Goal: Book appointment/travel/reservation

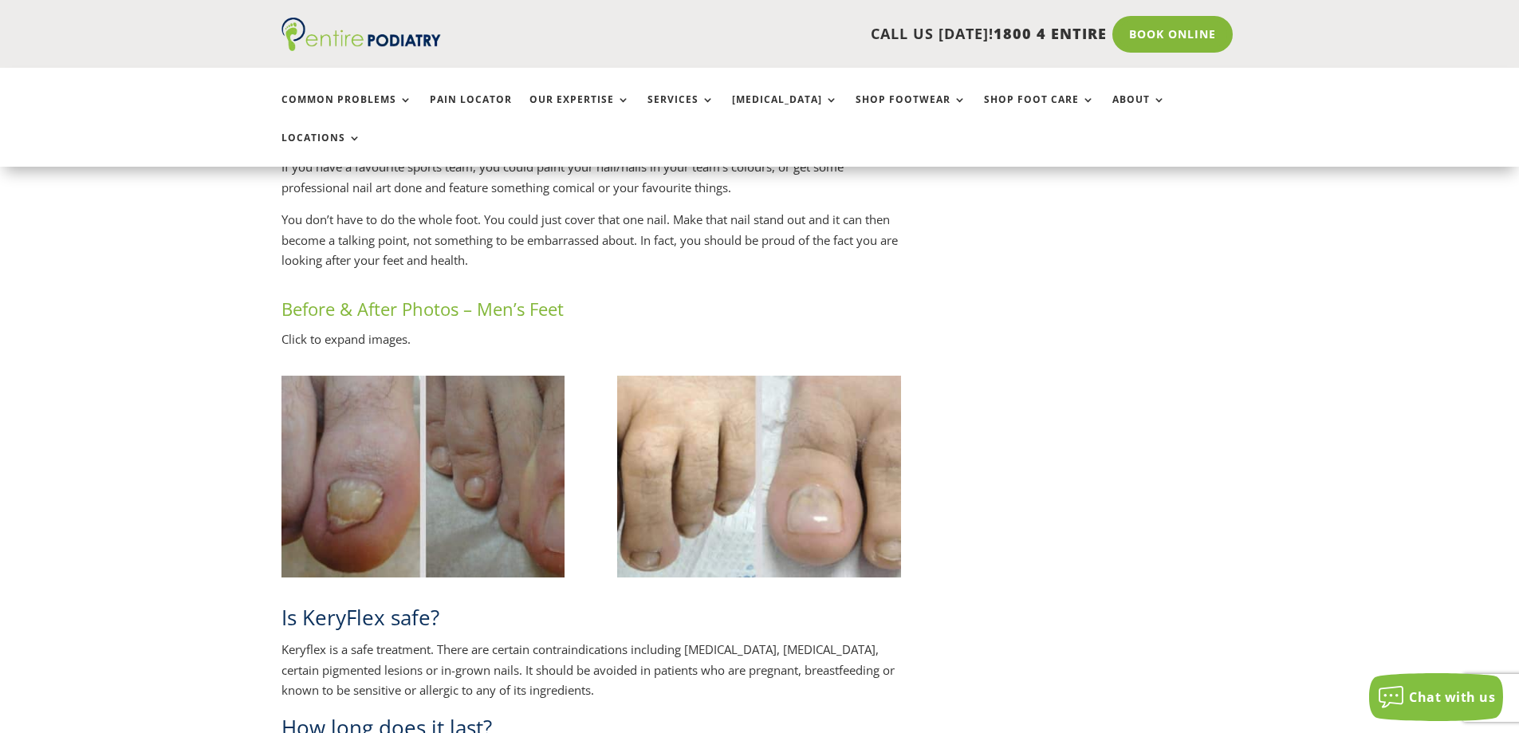
scroll to position [2743, 0]
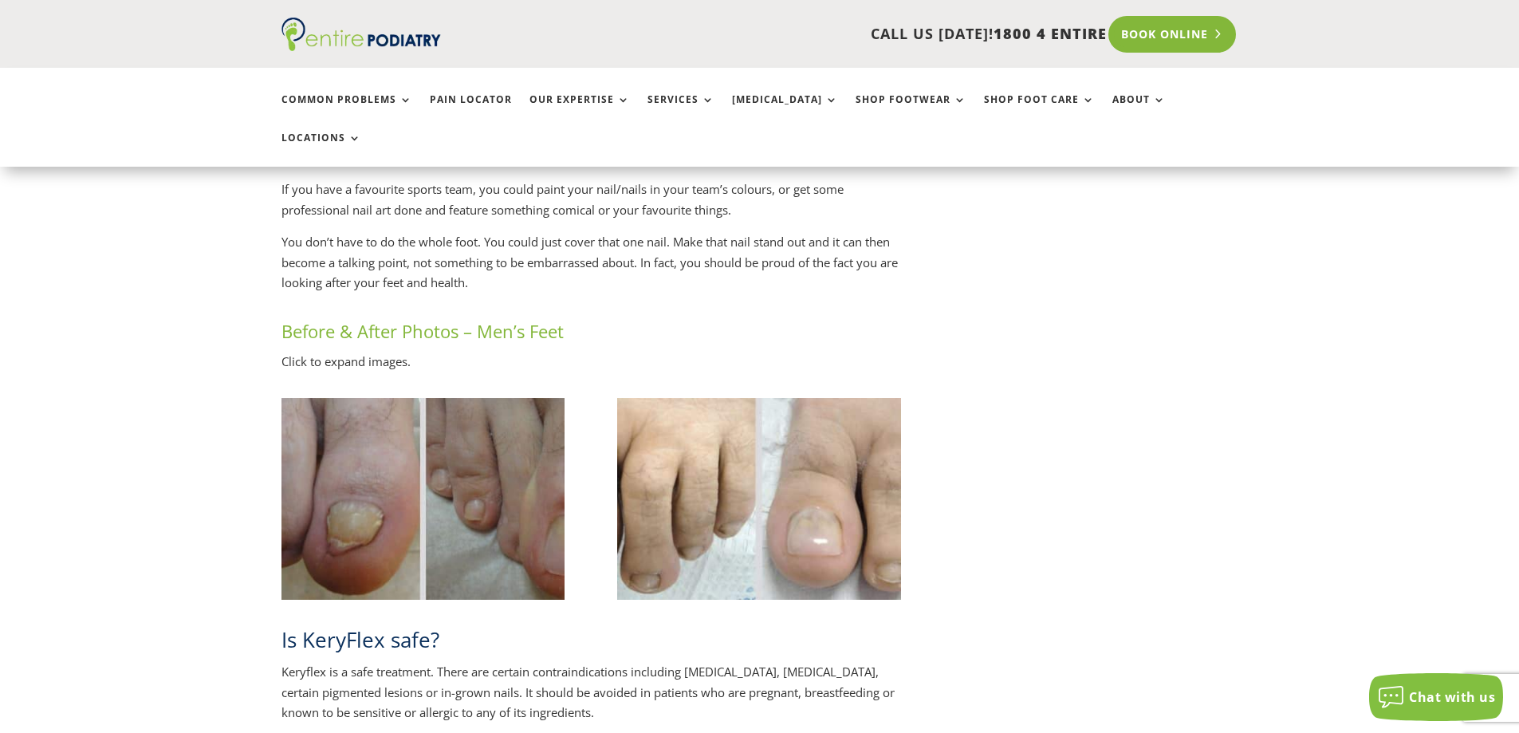
click at [1163, 37] on link "Book Online" at bounding box center [1172, 34] width 128 height 37
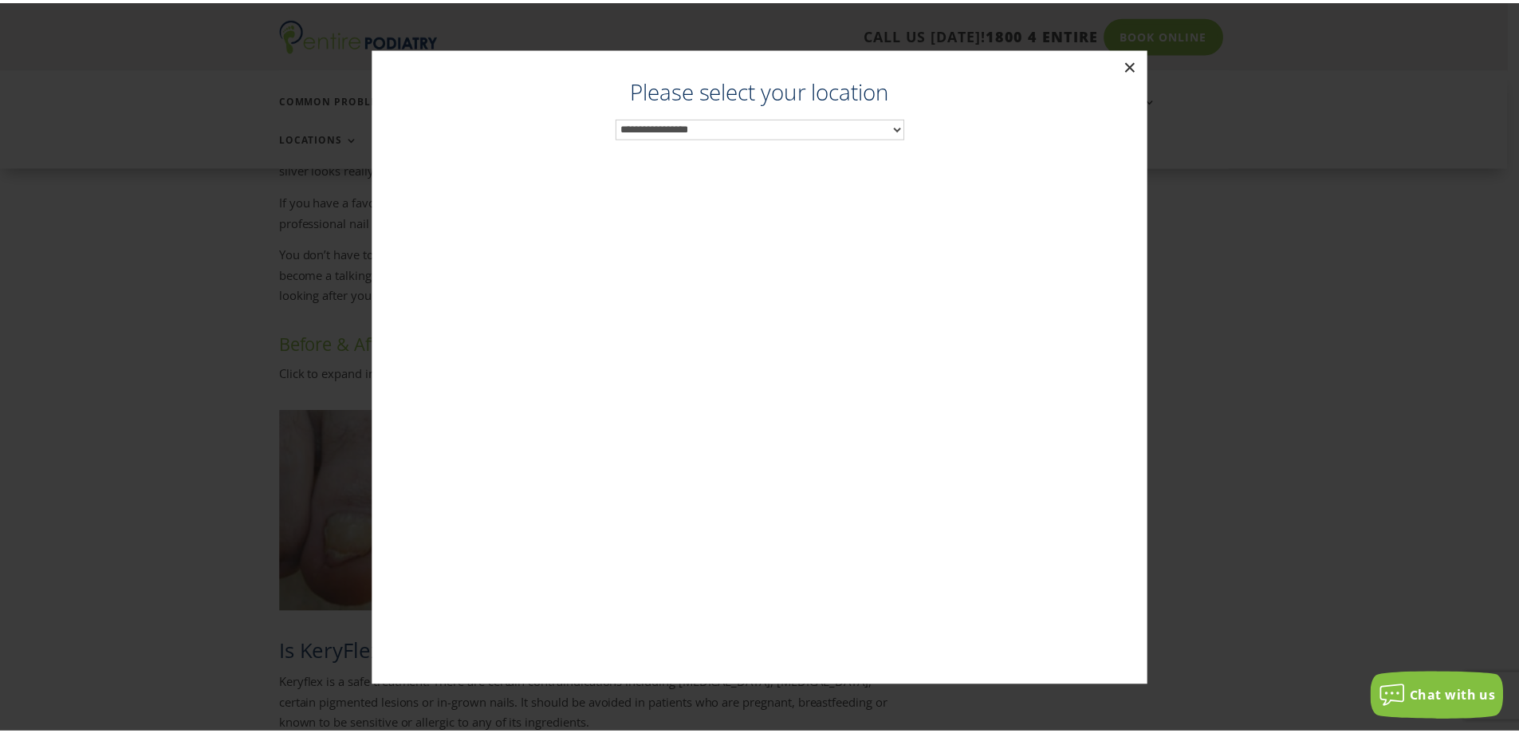
scroll to position [2730, 0]
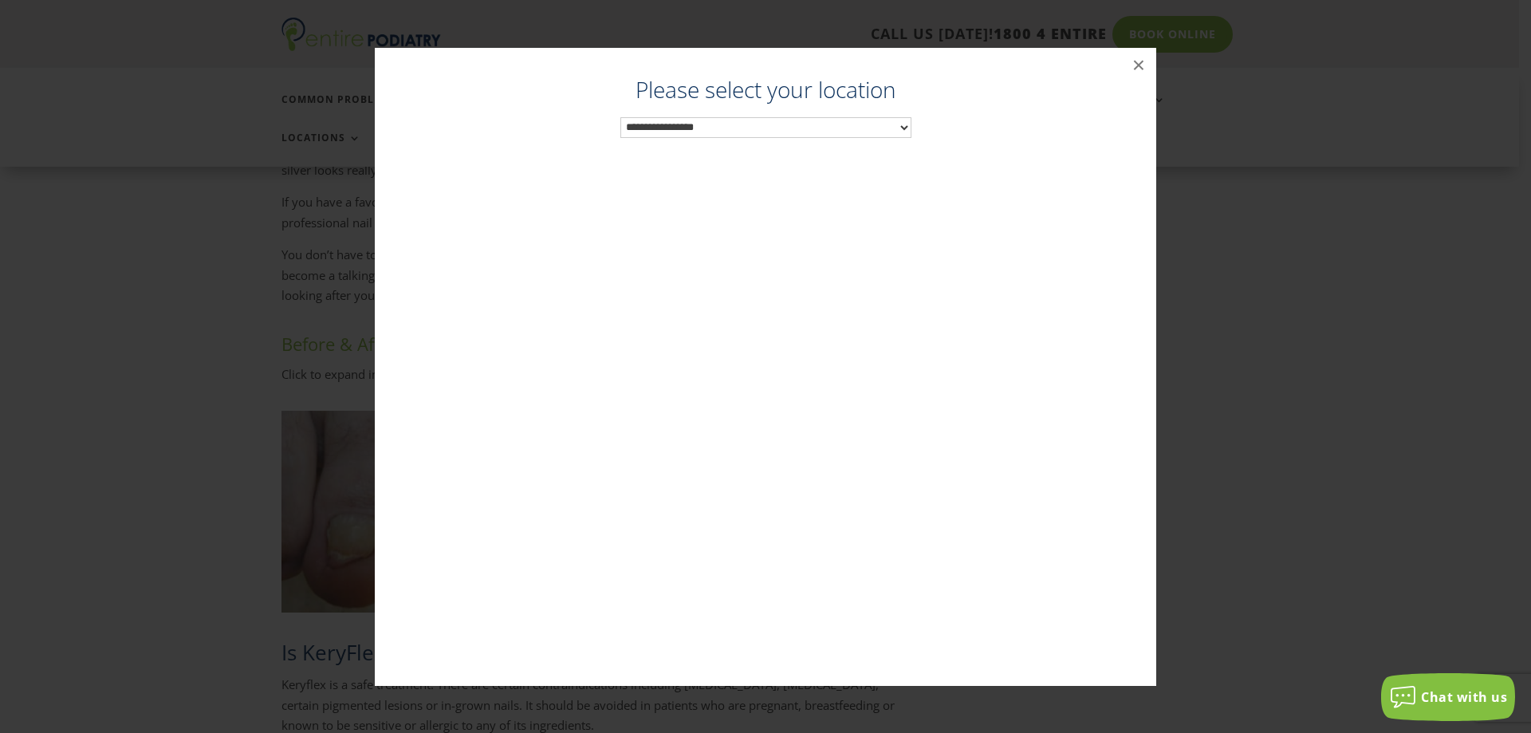
click at [887, 128] on select "**********" at bounding box center [765, 127] width 291 height 21
click at [1134, 66] on button "×" at bounding box center [1138, 65] width 35 height 35
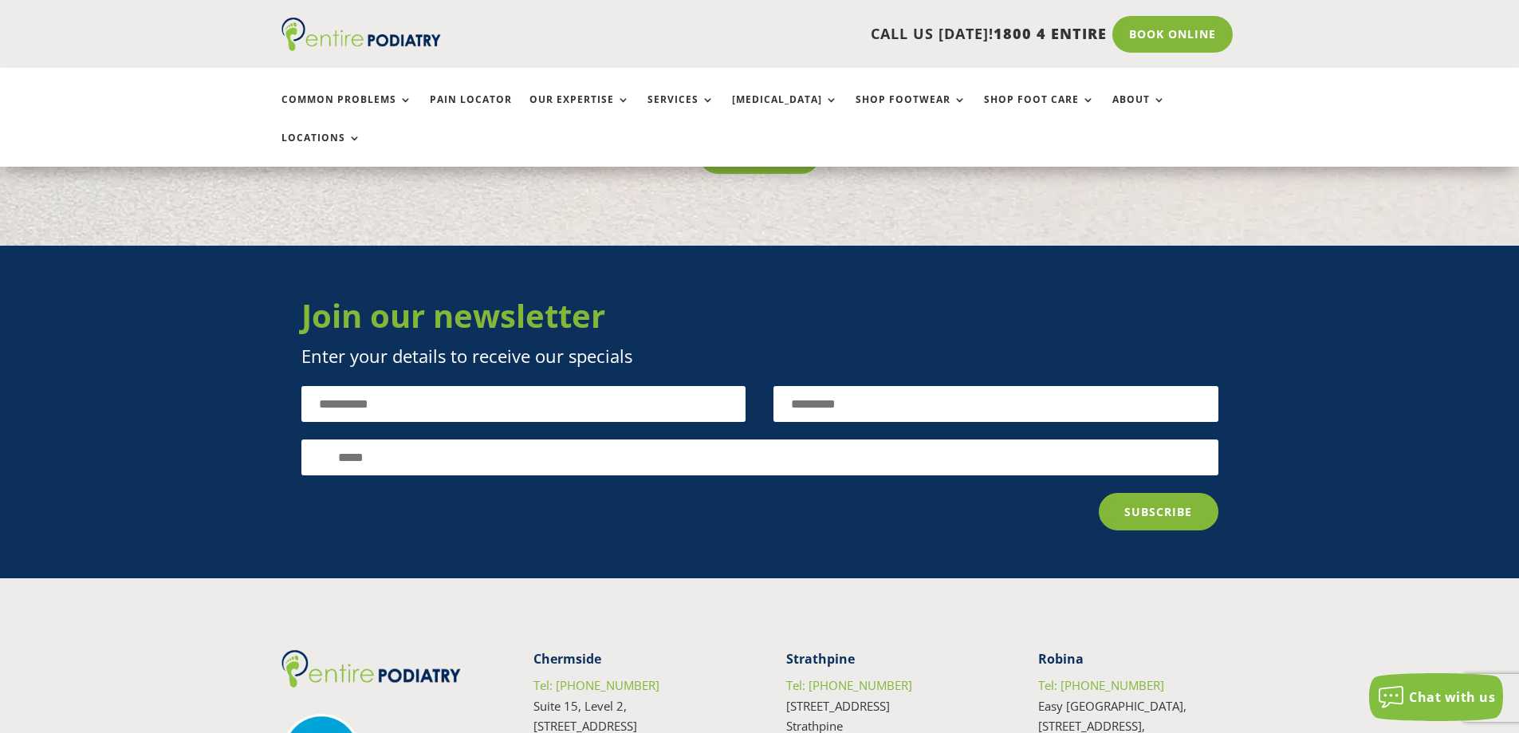
scroll to position [4771, 0]
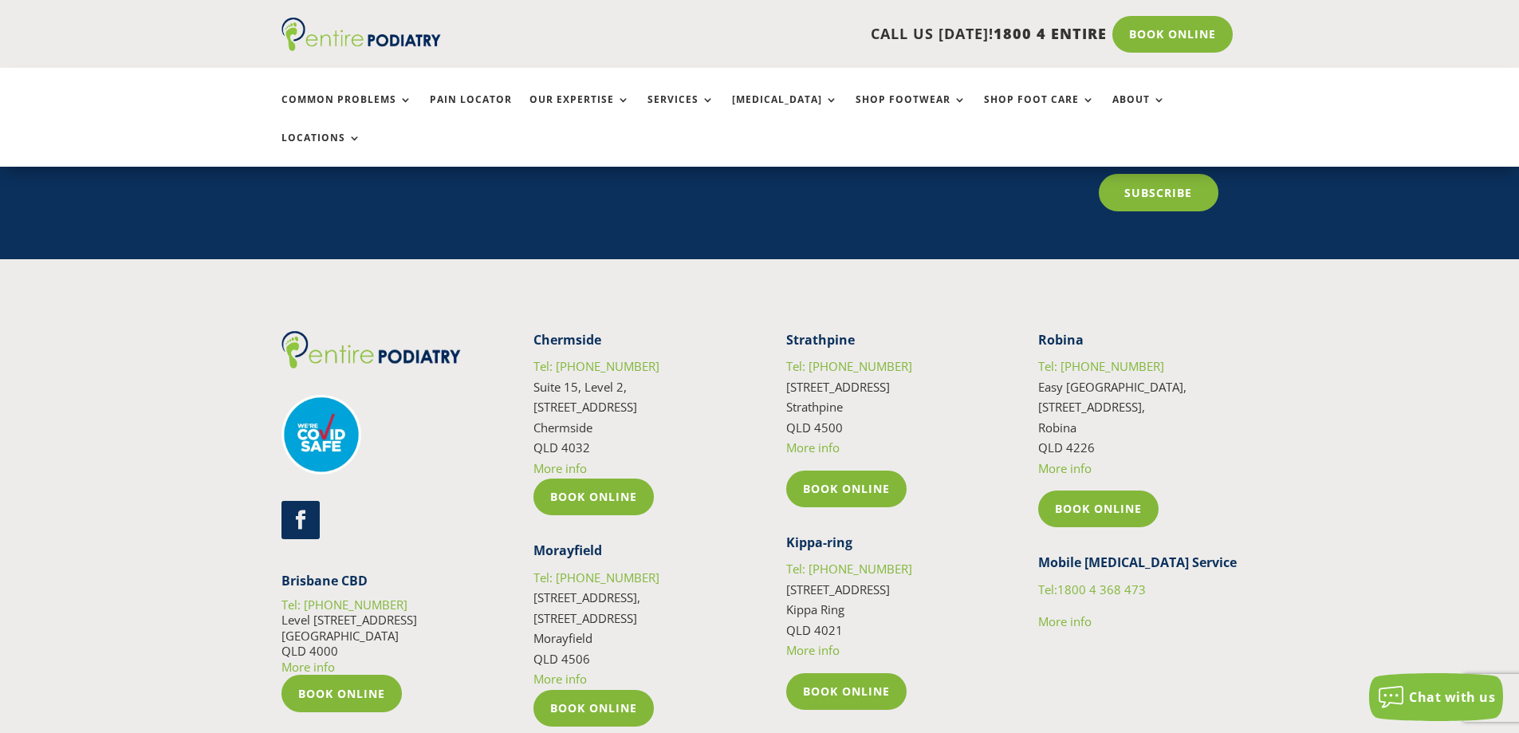
click at [554, 460] on link "More info" at bounding box center [559, 468] width 53 height 16
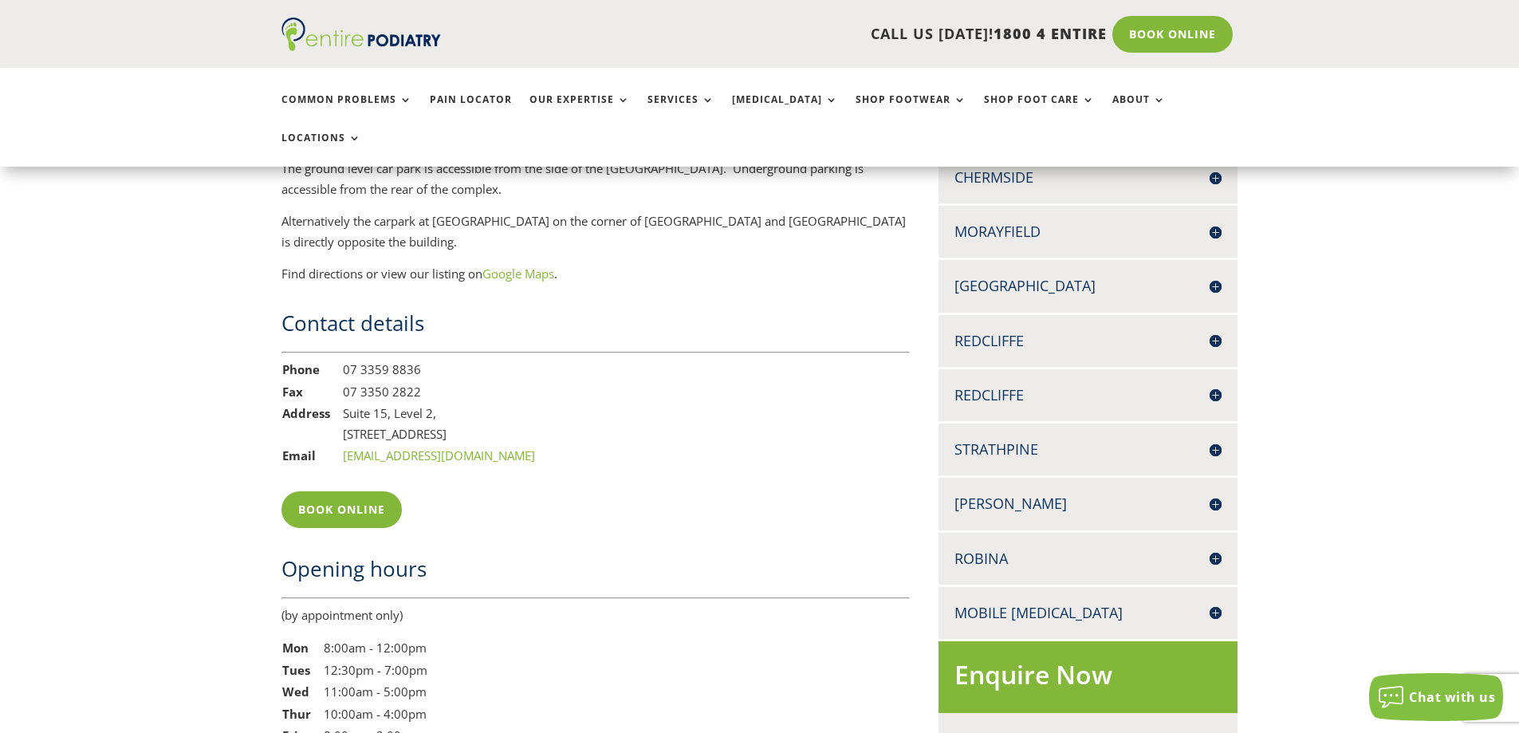
scroll to position [1084, 0]
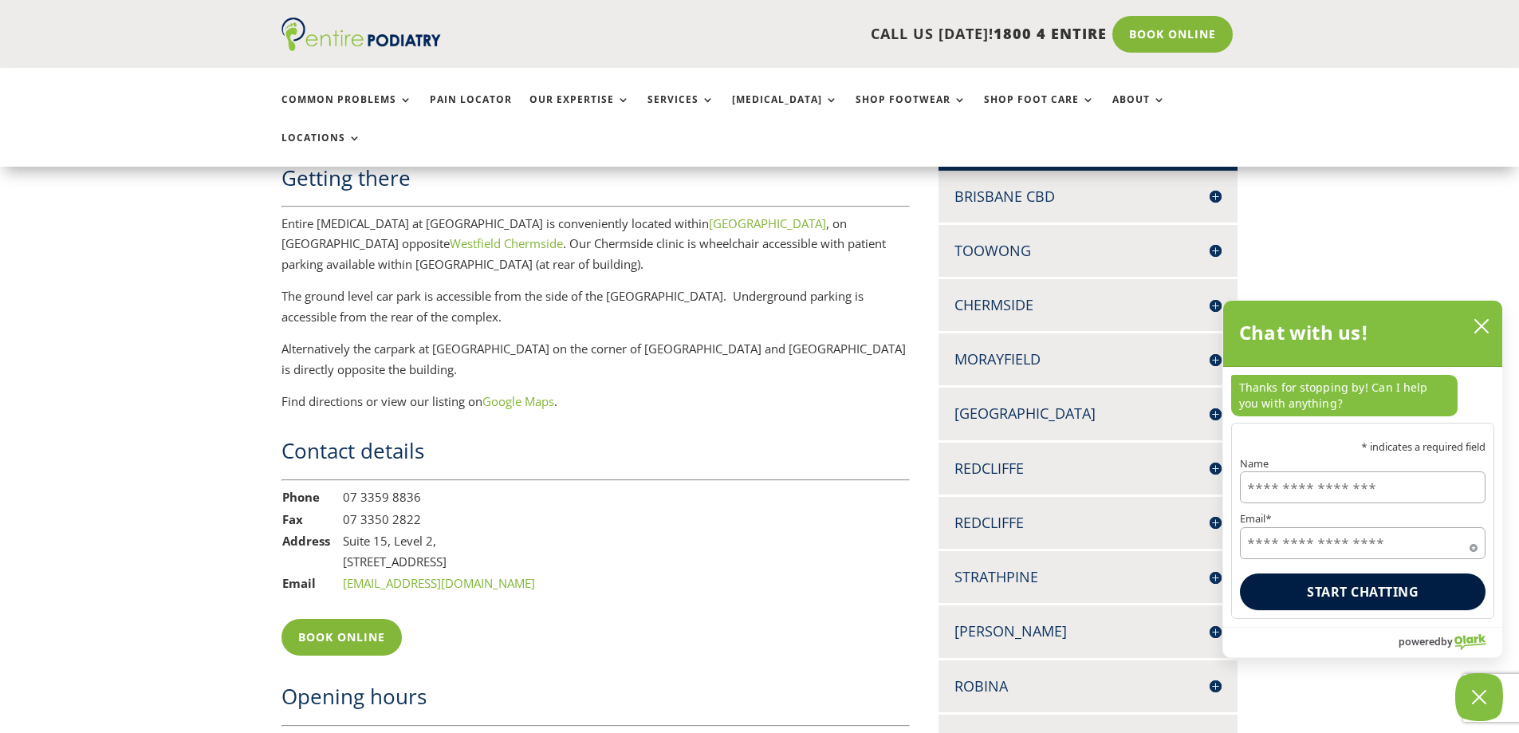
click at [1001, 295] on h4 "Chermside" at bounding box center [1088, 305] width 268 height 20
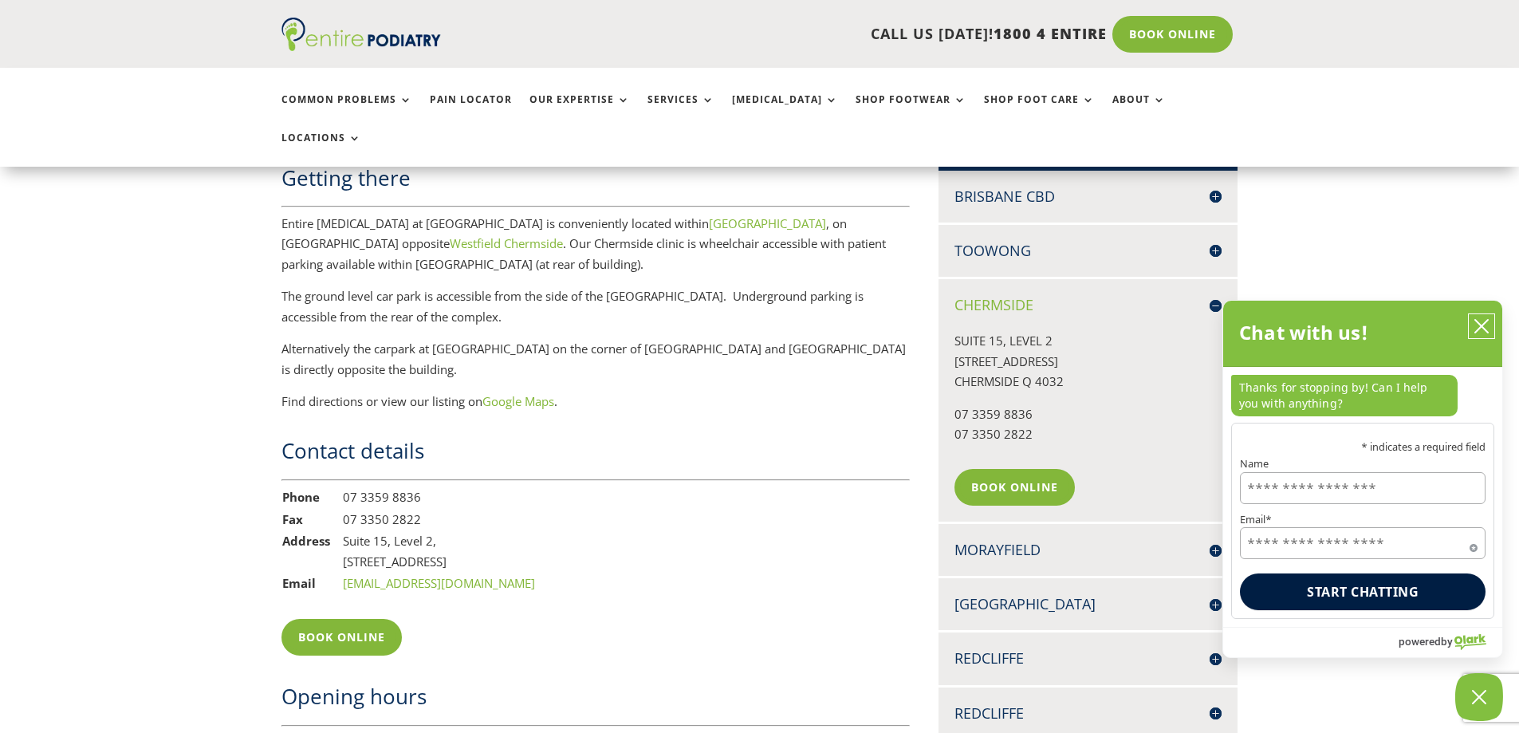
click at [1485, 325] on icon "close chatbox" at bounding box center [1481, 326] width 16 height 16
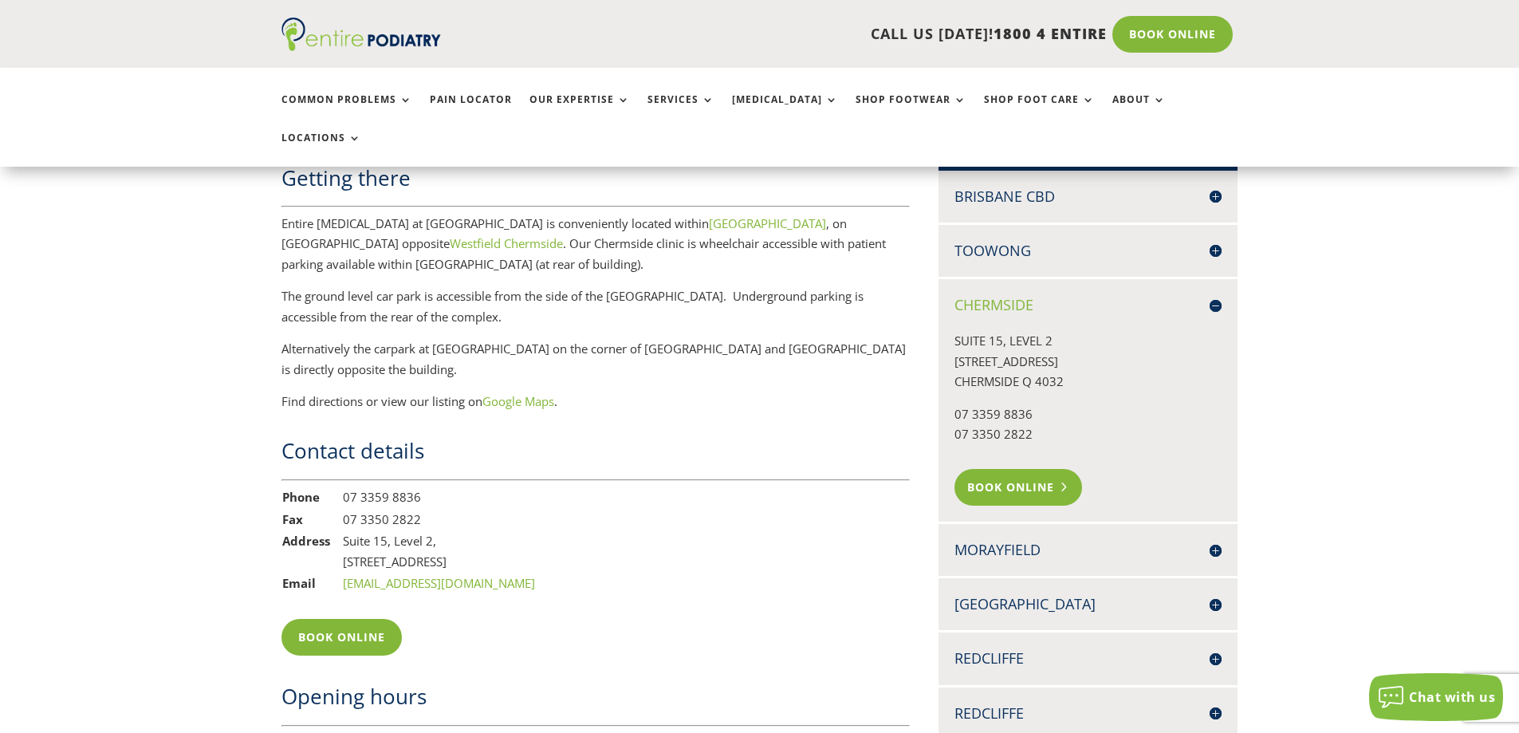
click at [1018, 469] on link "Book Online" at bounding box center [1018, 487] width 128 height 37
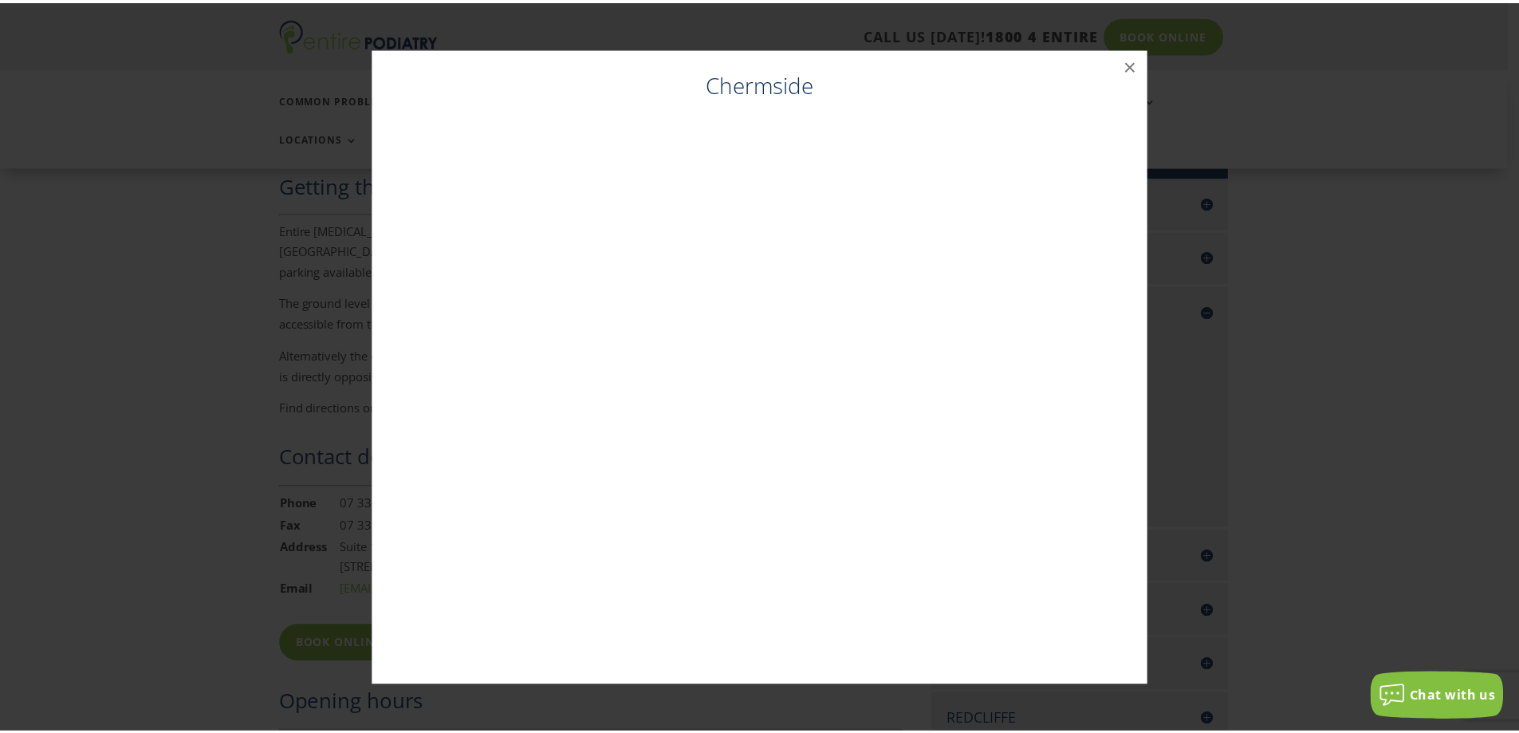
scroll to position [1071, 0]
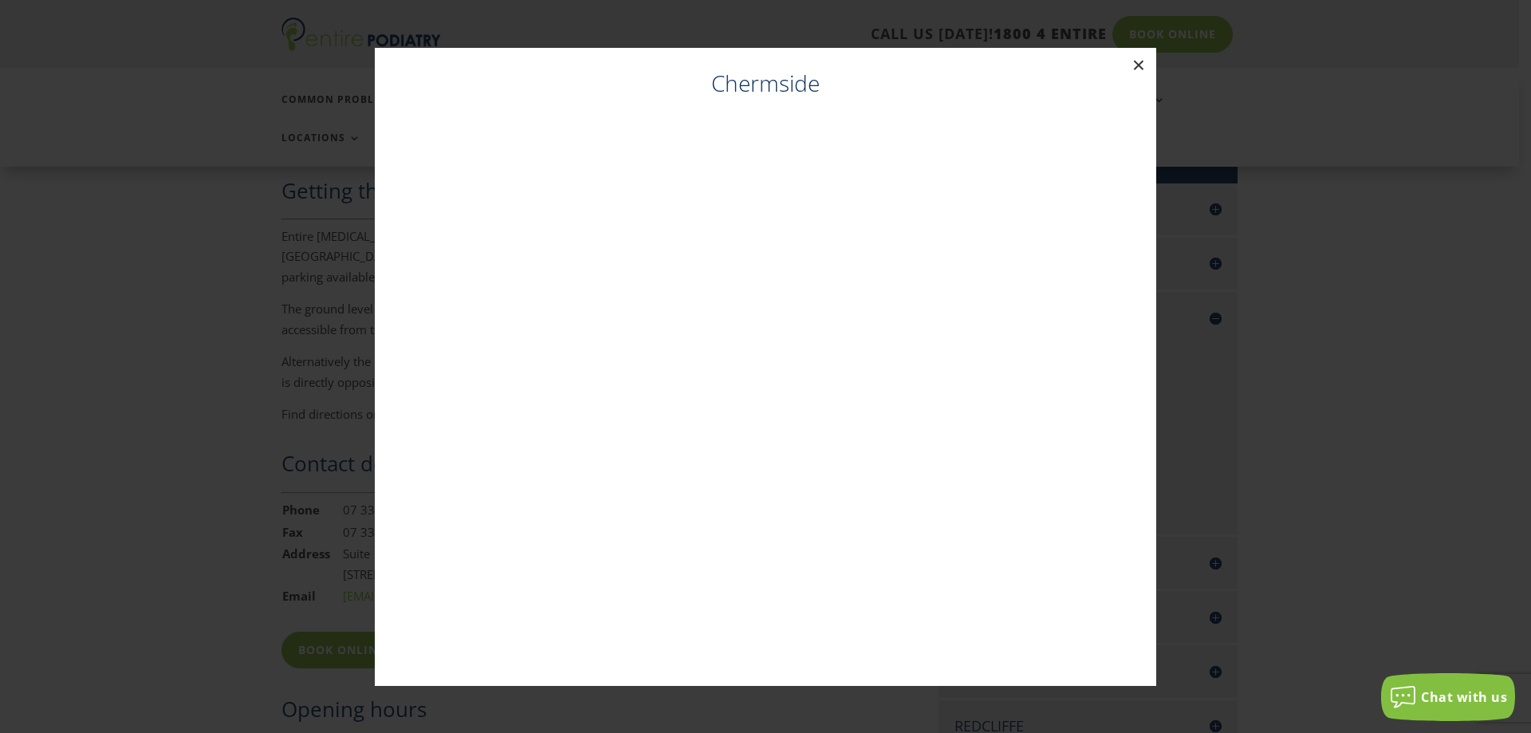
click at [1143, 64] on button "×" at bounding box center [1138, 65] width 35 height 35
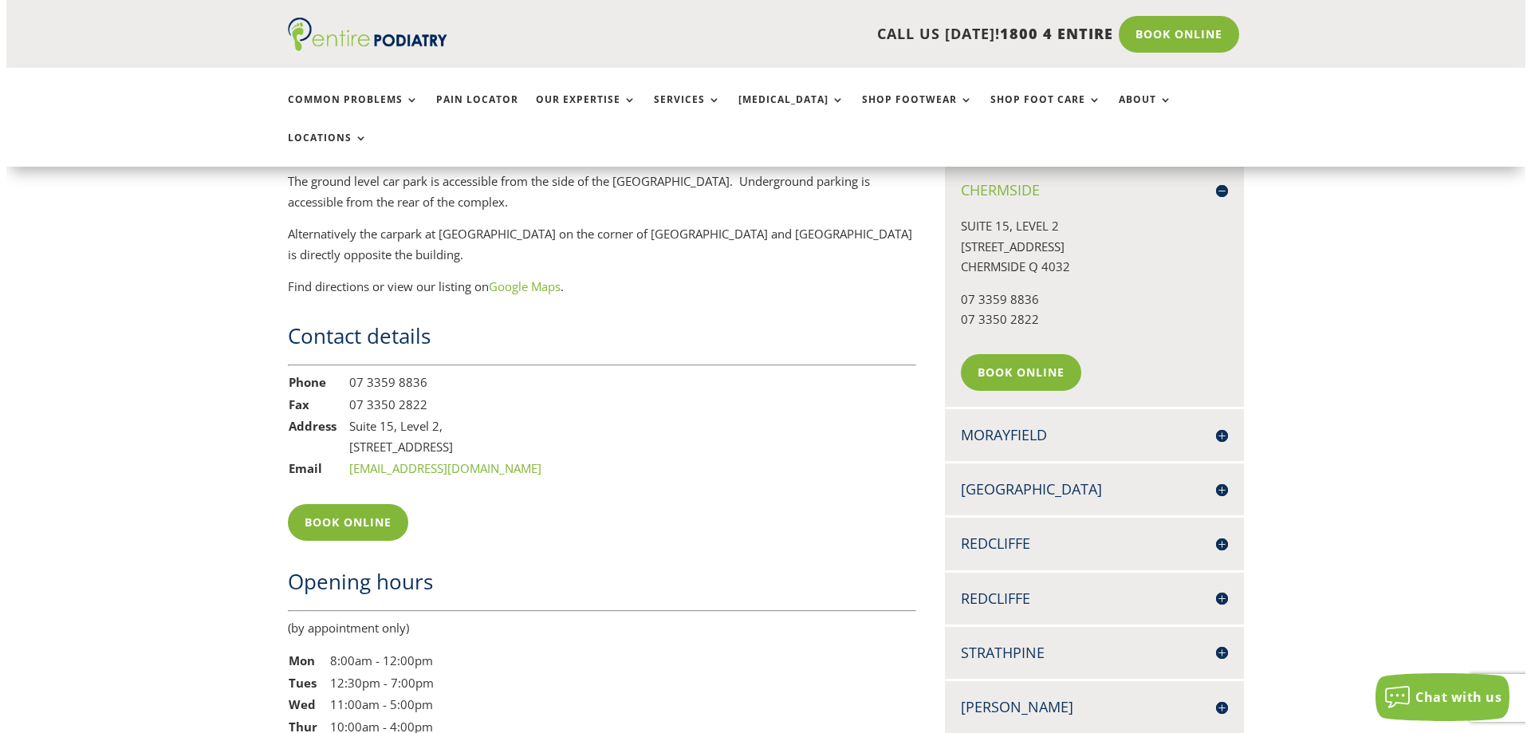
scroll to position [1327, 0]
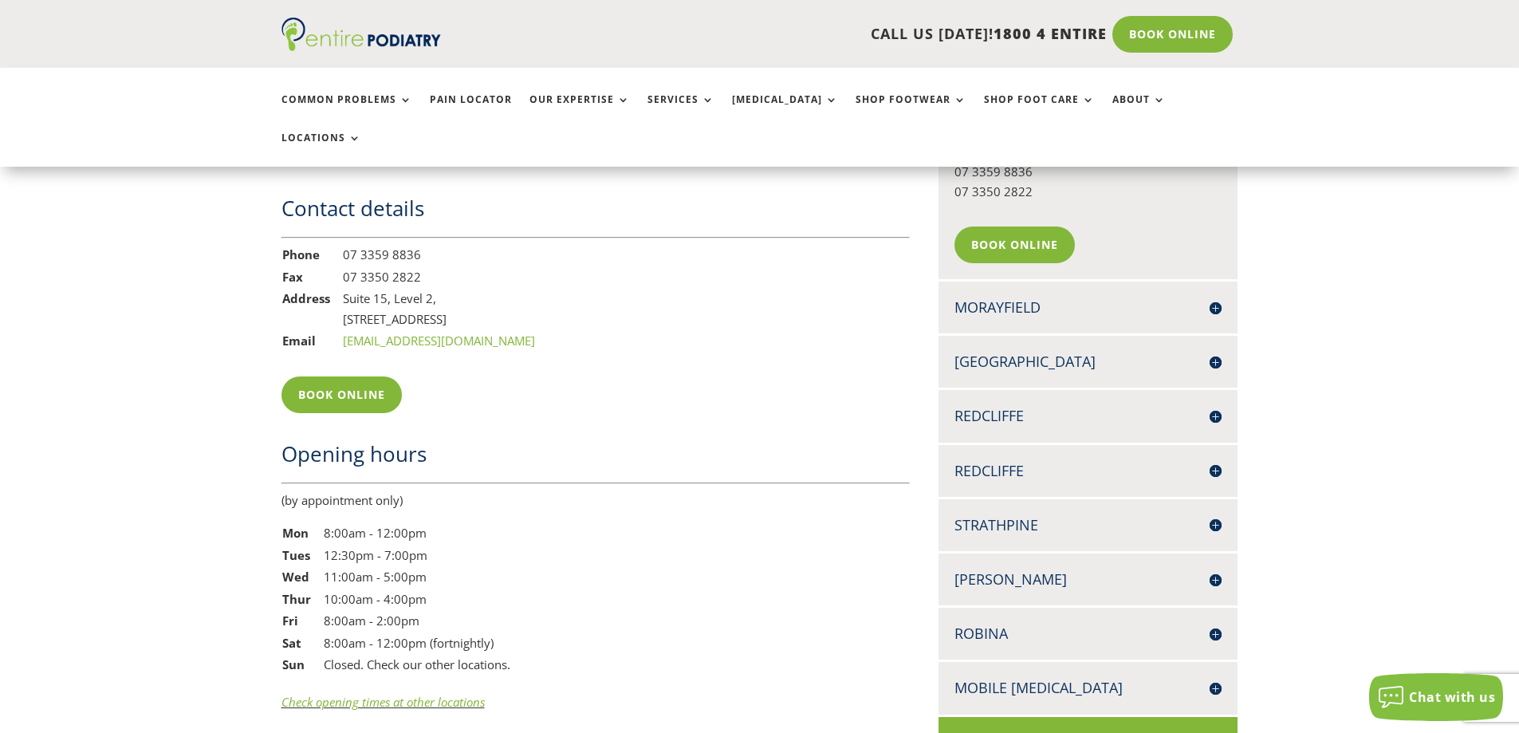
click at [1079, 515] on h4 "Strathpine" at bounding box center [1088, 525] width 268 height 20
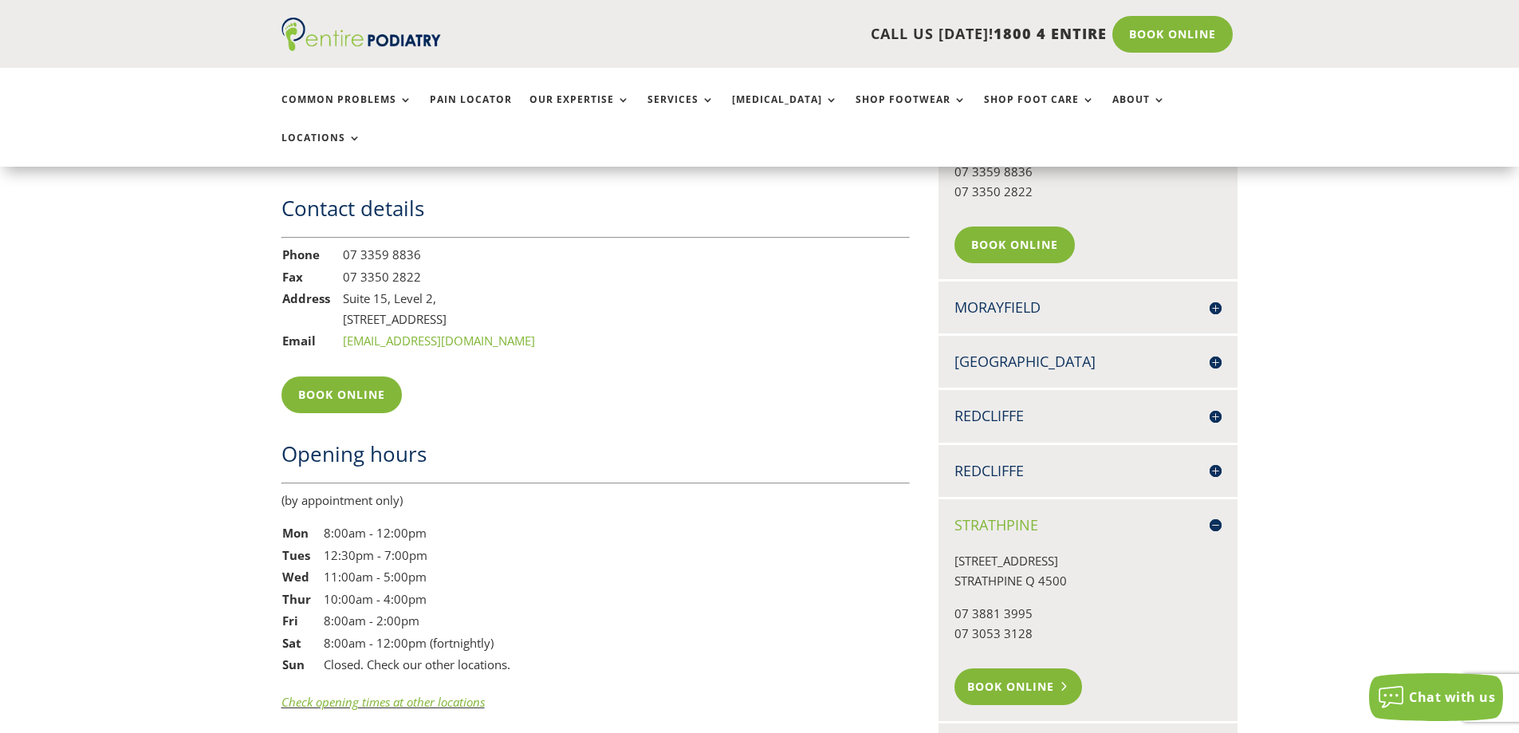
click at [1034, 668] on link "Book Online" at bounding box center [1018, 686] width 128 height 37
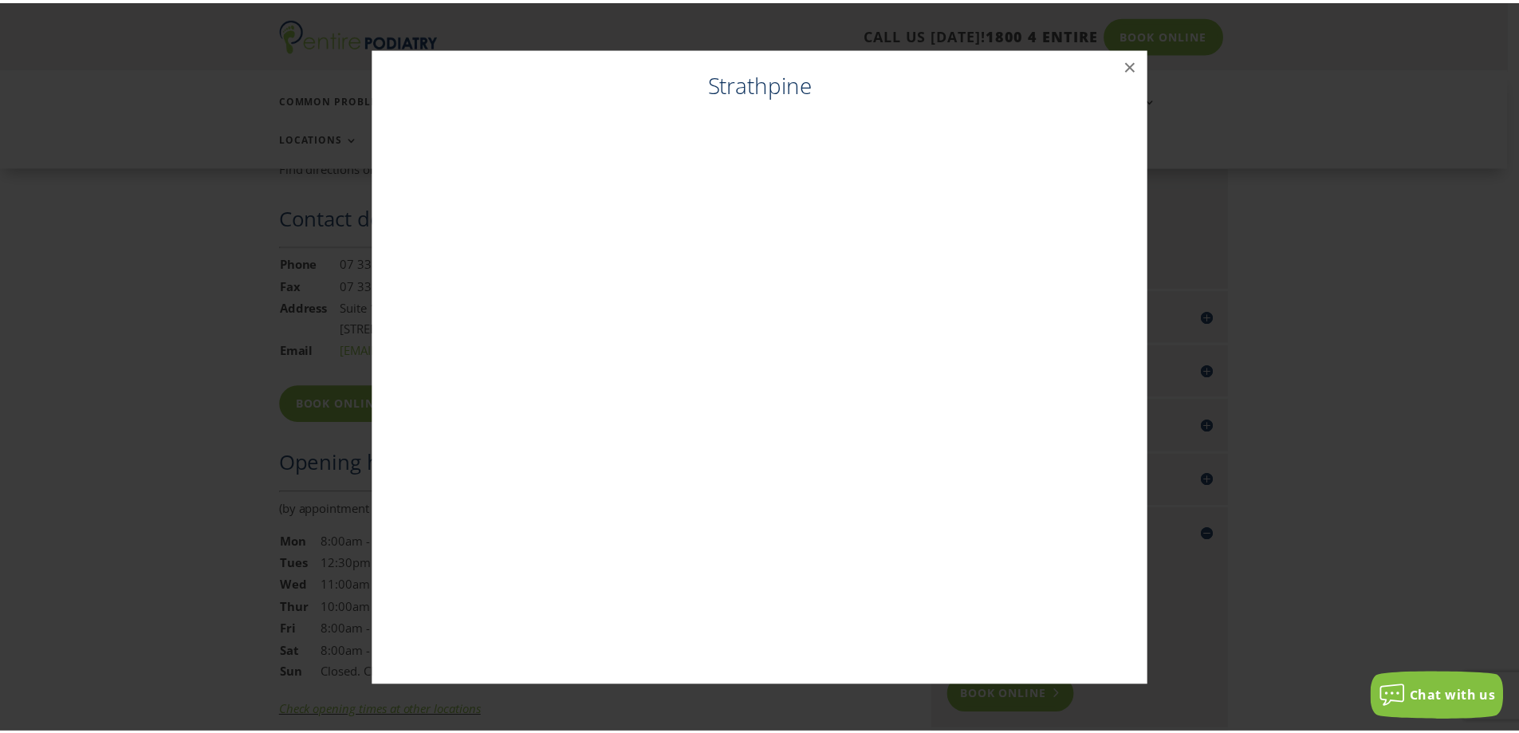
scroll to position [1314, 0]
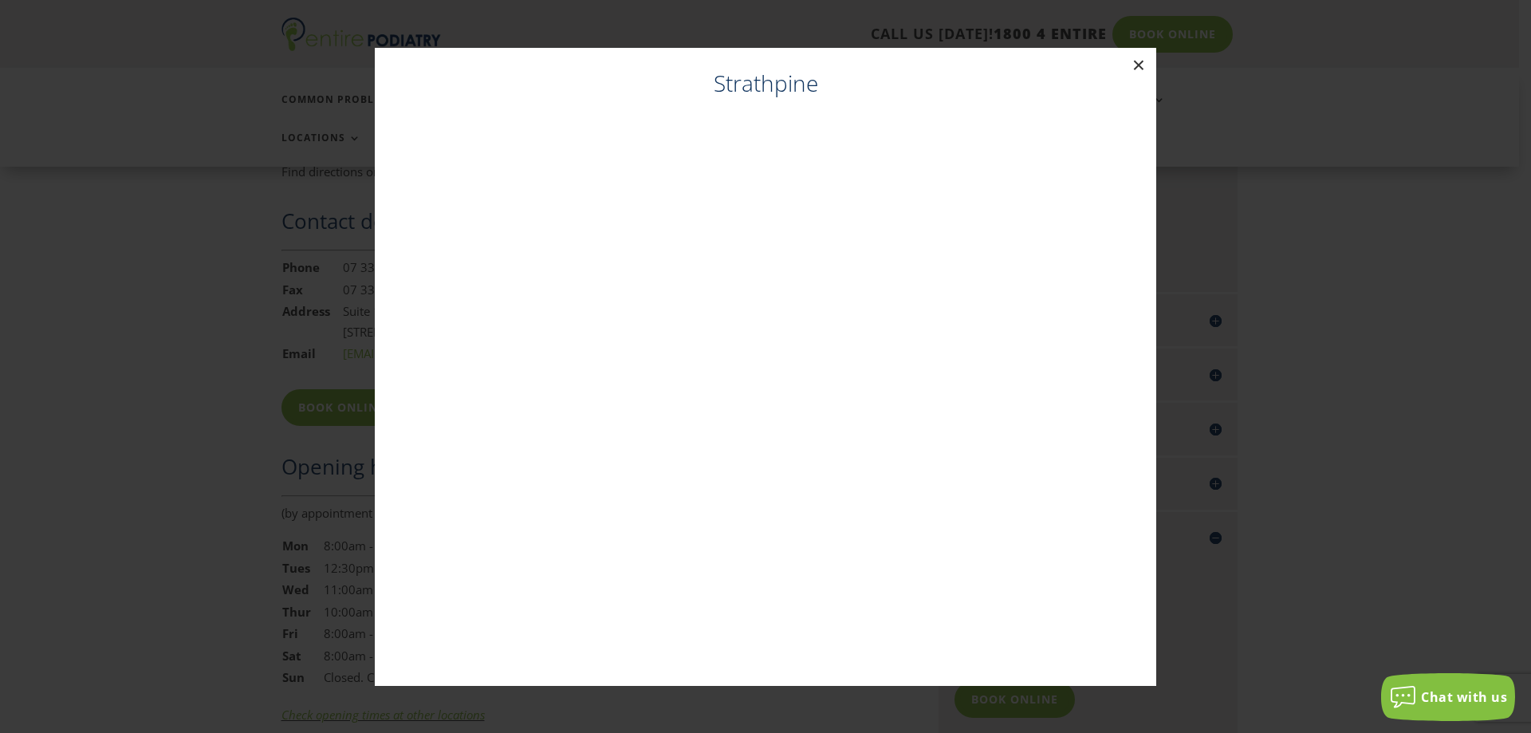
click at [1145, 56] on button "×" at bounding box center [1138, 65] width 35 height 35
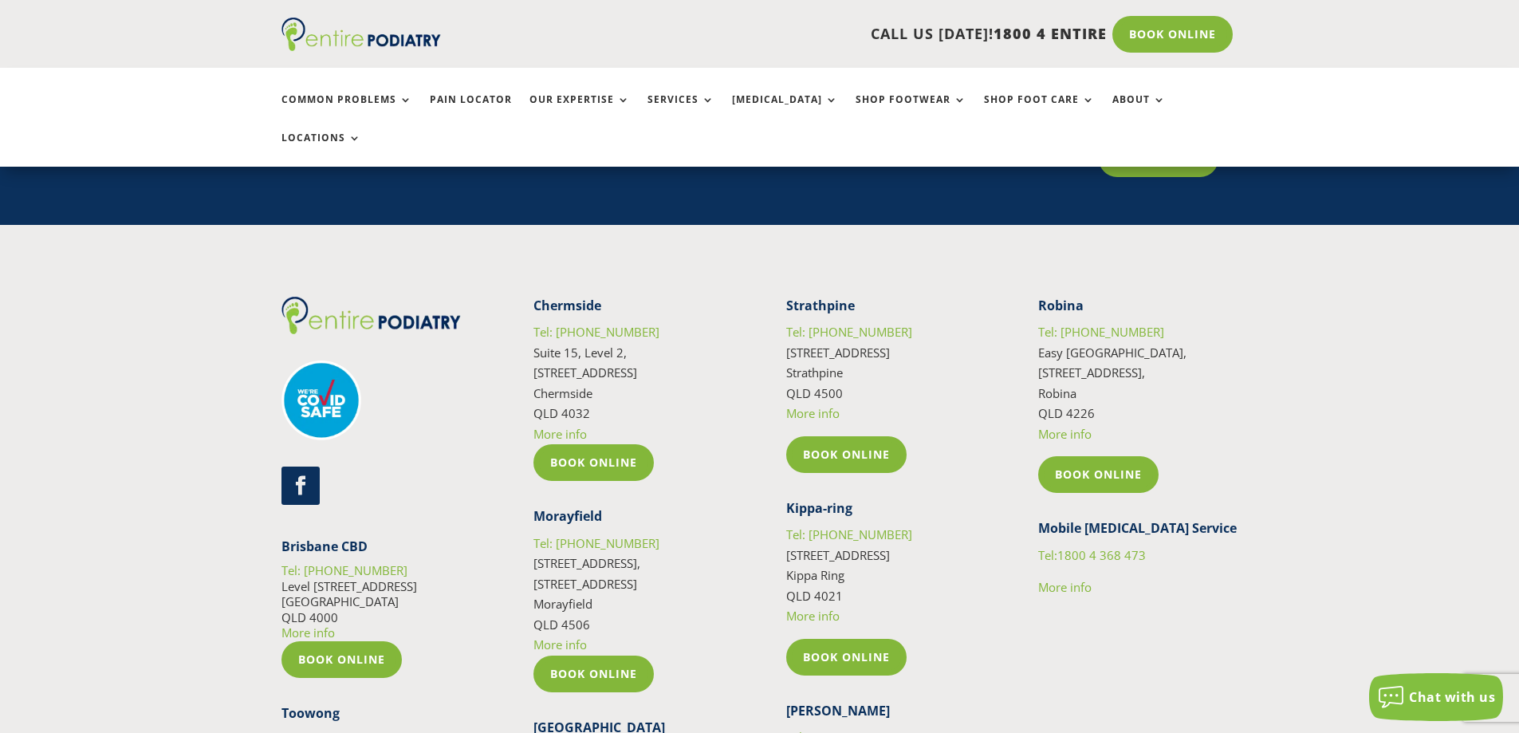
scroll to position [7143, 0]
